Goal: Task Accomplishment & Management: Use online tool/utility

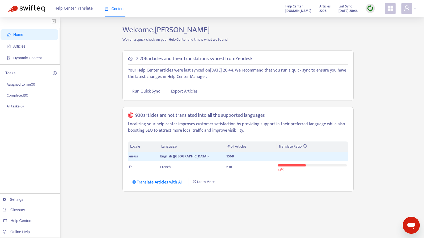
click at [367, 11] on img at bounding box center [370, 8] width 7 height 7
click at [378, 19] on link "Quick Sync" at bounding box center [381, 19] width 23 height 6
click at [12, 47] on span "Articles" at bounding box center [30, 46] width 47 height 11
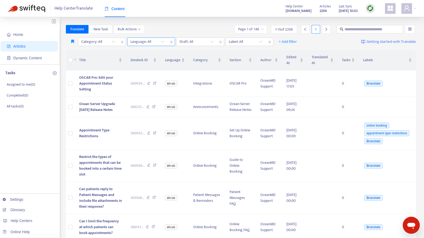
click at [161, 41] on div "Language: All" at bounding box center [147, 42] width 40 height 8
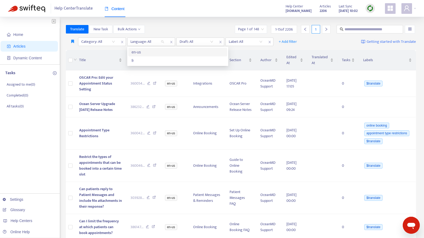
click at [143, 53] on div "en-us" at bounding box center [177, 52] width 92 height 6
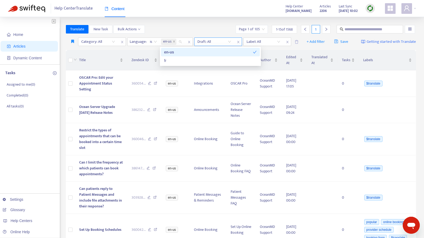
click at [226, 41] on input "search" at bounding box center [214, 42] width 34 height 8
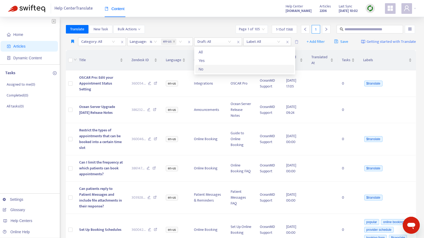
click at [204, 66] on div "No" at bounding box center [244, 69] width 92 height 6
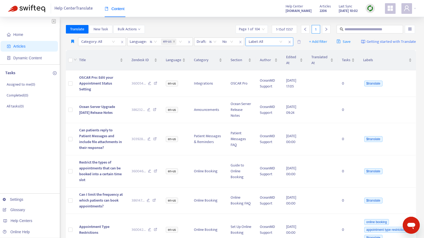
click at [281, 41] on div "Label: All" at bounding box center [266, 42] width 40 height 8
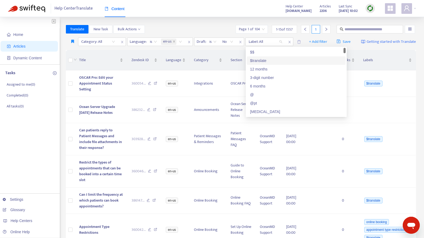
click at [264, 59] on div "$translate" at bounding box center [296, 61] width 92 height 6
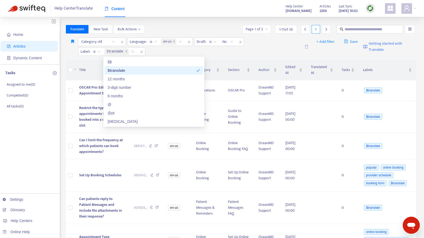
click at [182, 29] on div "Translate New Task Bulk Actions Page 1 of 2 1 - 15 of 26 1" at bounding box center [241, 29] width 350 height 8
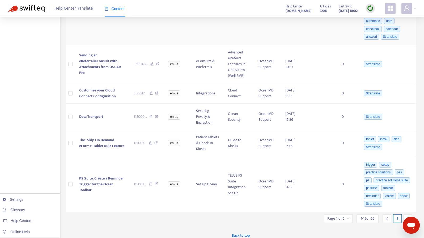
scroll to position [451, 0]
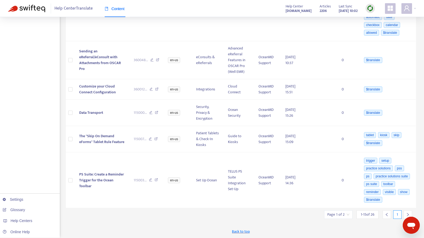
click at [346, 215] on input "search" at bounding box center [338, 214] width 22 height 8
click at [324, 207] on span "15" at bounding box center [325, 211] width 33 height 8
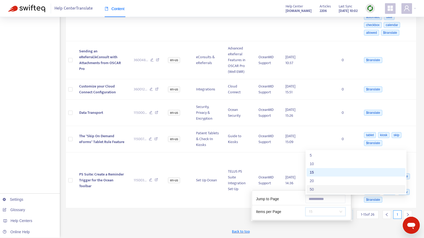
click at [320, 186] on div "50" at bounding box center [356, 189] width 92 height 6
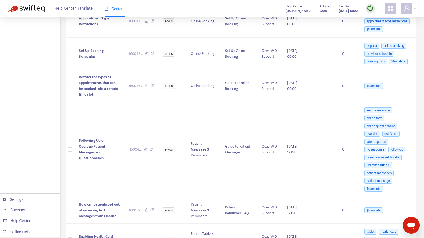
scroll to position [0, 0]
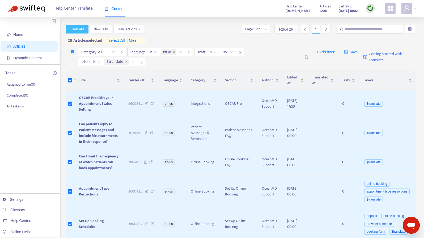
click at [80, 31] on span "Translate" at bounding box center [77, 29] width 14 height 6
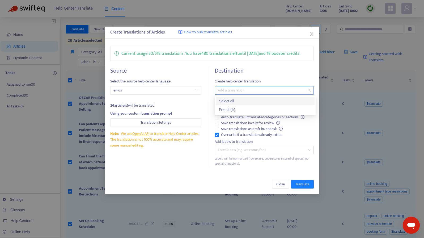
click at [235, 90] on div at bounding box center [261, 90] width 91 height 6
click at [229, 108] on div "French ( fr )" at bounding box center [265, 109] width 92 height 6
click at [212, 97] on div "Source Select the source help center language en-us 26 article(s) will be trans…" at bounding box center [211, 116] width 203 height 99
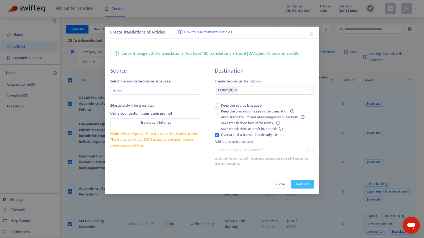
click at [305, 185] on span "Translate" at bounding box center [302, 184] width 14 height 6
